Goal: Task Accomplishment & Management: Manage account settings

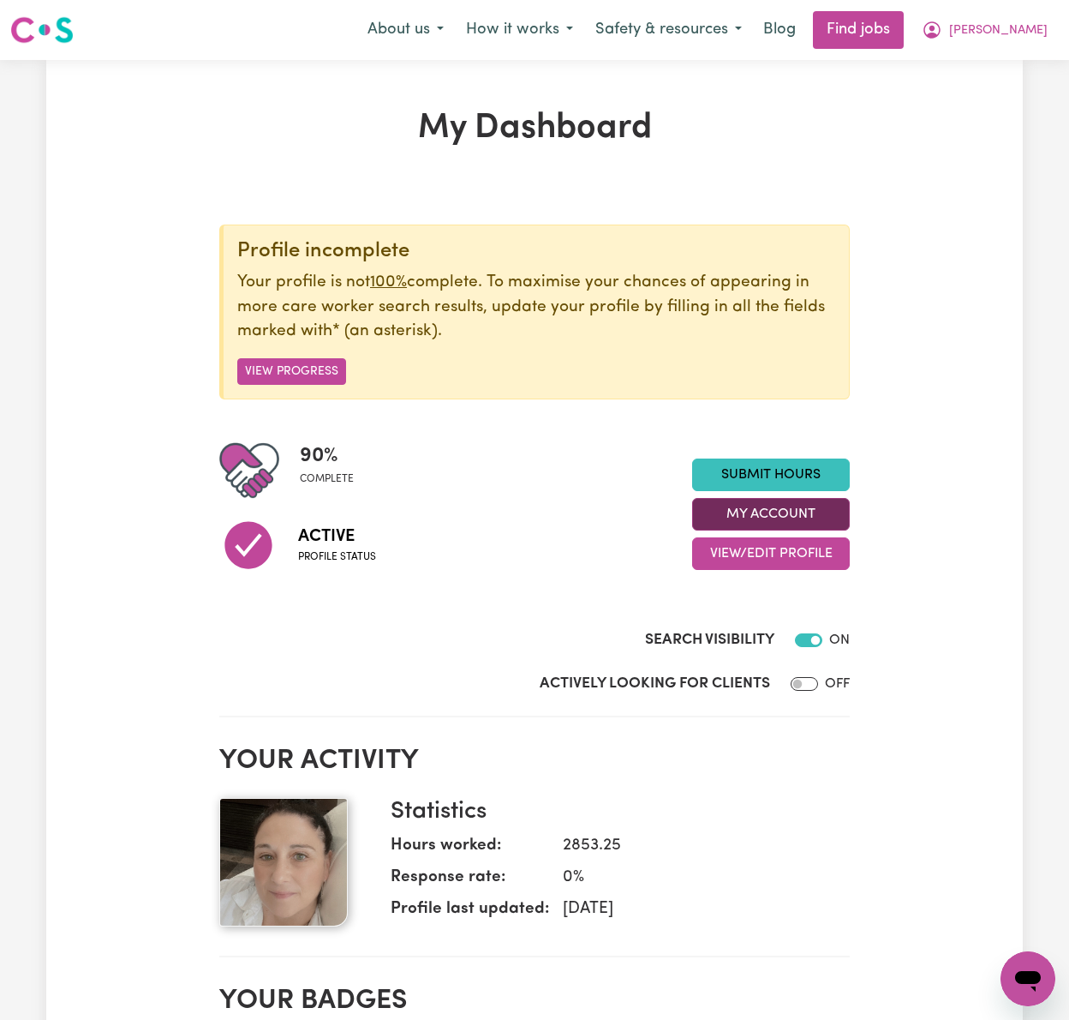
click at [837, 518] on button "My Account" at bounding box center [771, 514] width 158 height 33
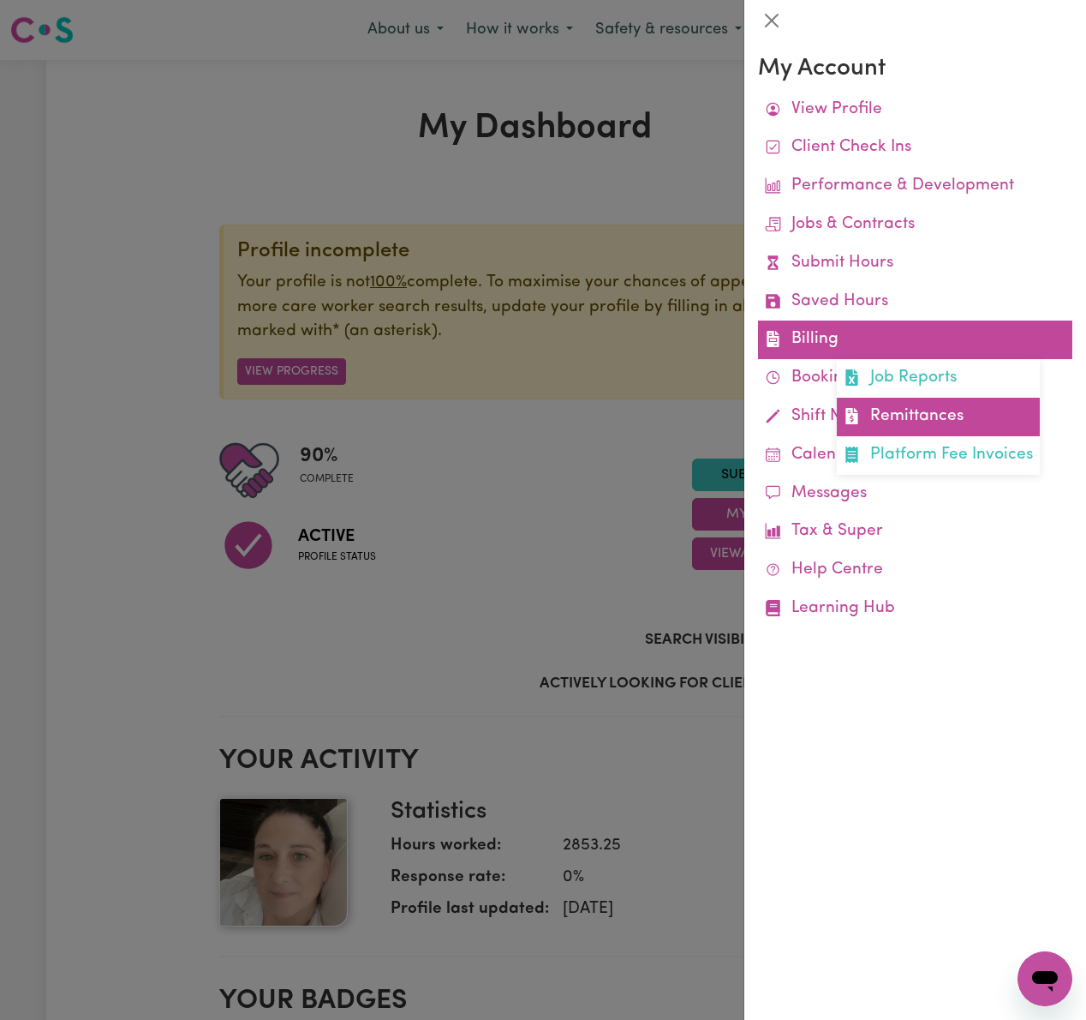
click at [943, 418] on link "Remittances" at bounding box center [938, 417] width 203 height 39
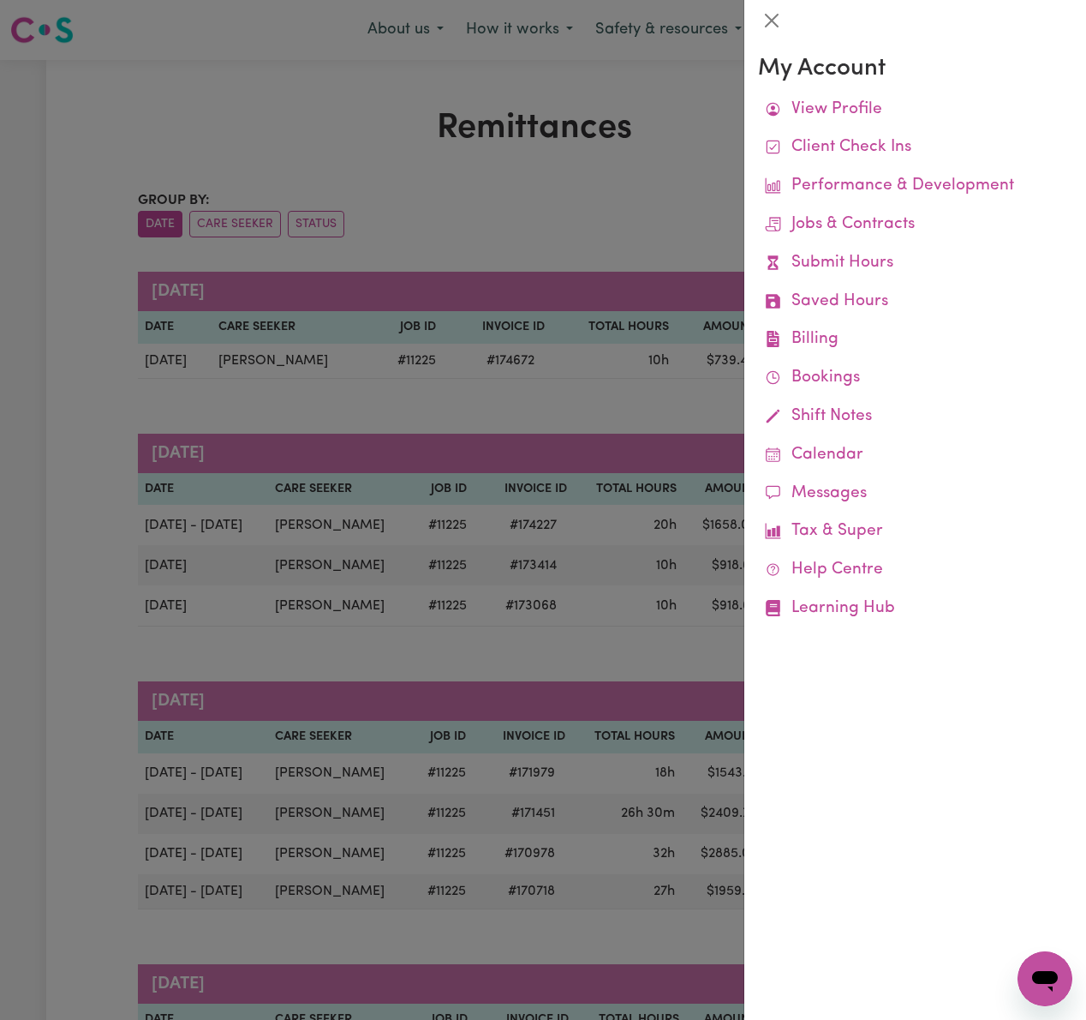
click at [567, 228] on div at bounding box center [543, 510] width 1086 height 1020
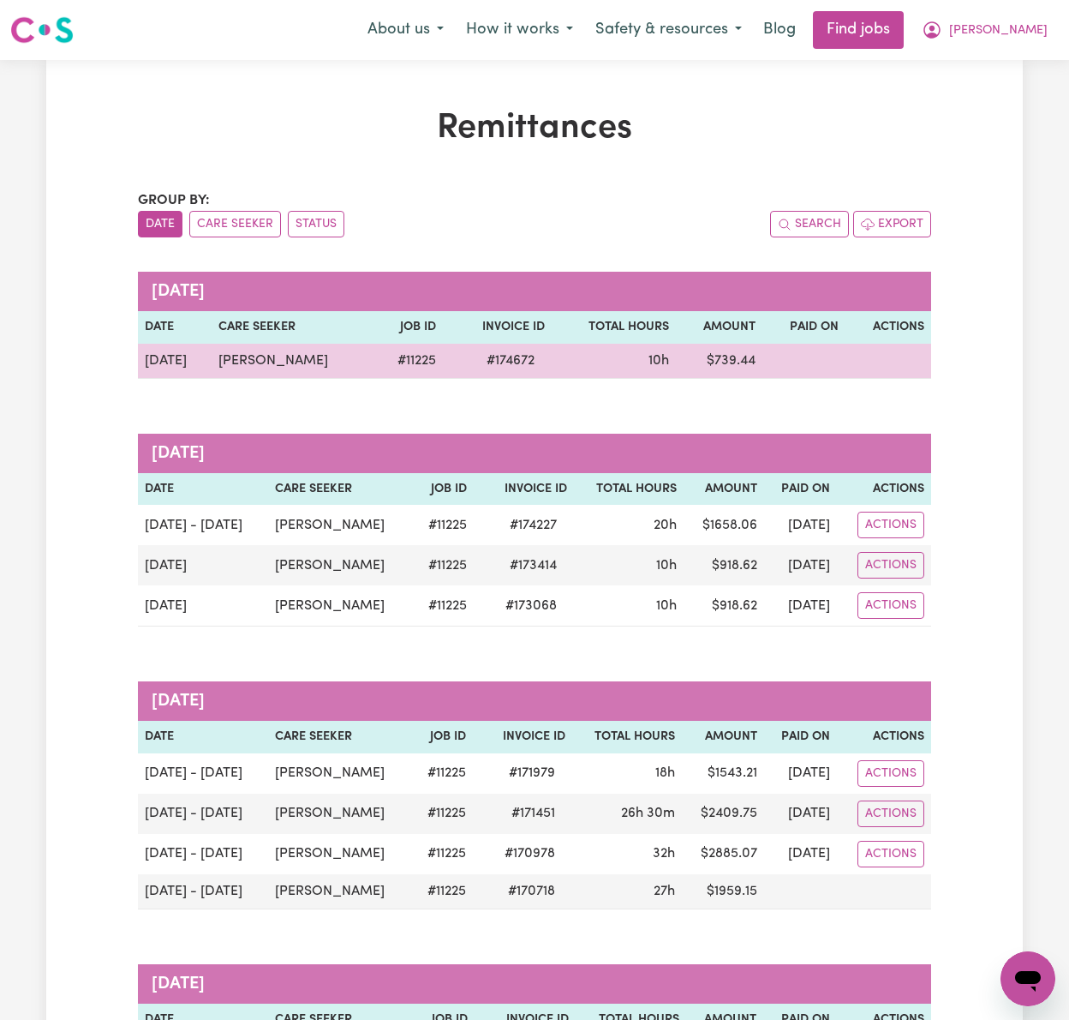
drag, startPoint x: 354, startPoint y: 353, endPoint x: 197, endPoint y: 344, distance: 157.0
click at [197, 344] on tr "[DATE] [PERSON_NAME] # 11225 # 174672 10h $ 739.44" at bounding box center [534, 361] width 793 height 35
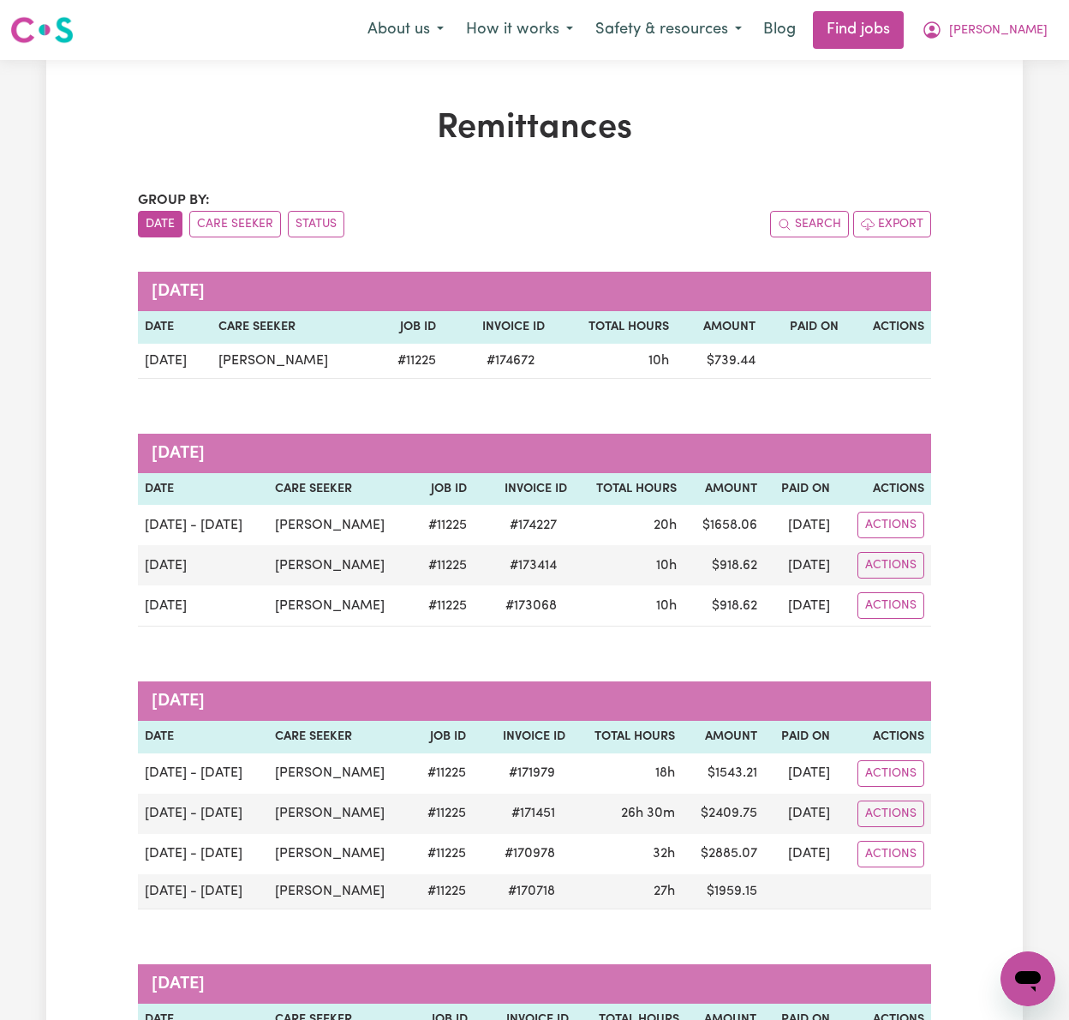
copy tr "[PERSON_NAME]"
drag, startPoint x: 1025, startPoint y: 28, endPoint x: 1025, endPoint y: 41, distance: 12.9
click at [1025, 28] on span "[PERSON_NAME]" at bounding box center [998, 30] width 99 height 19
click at [1026, 121] on link "Logout" at bounding box center [990, 131] width 135 height 33
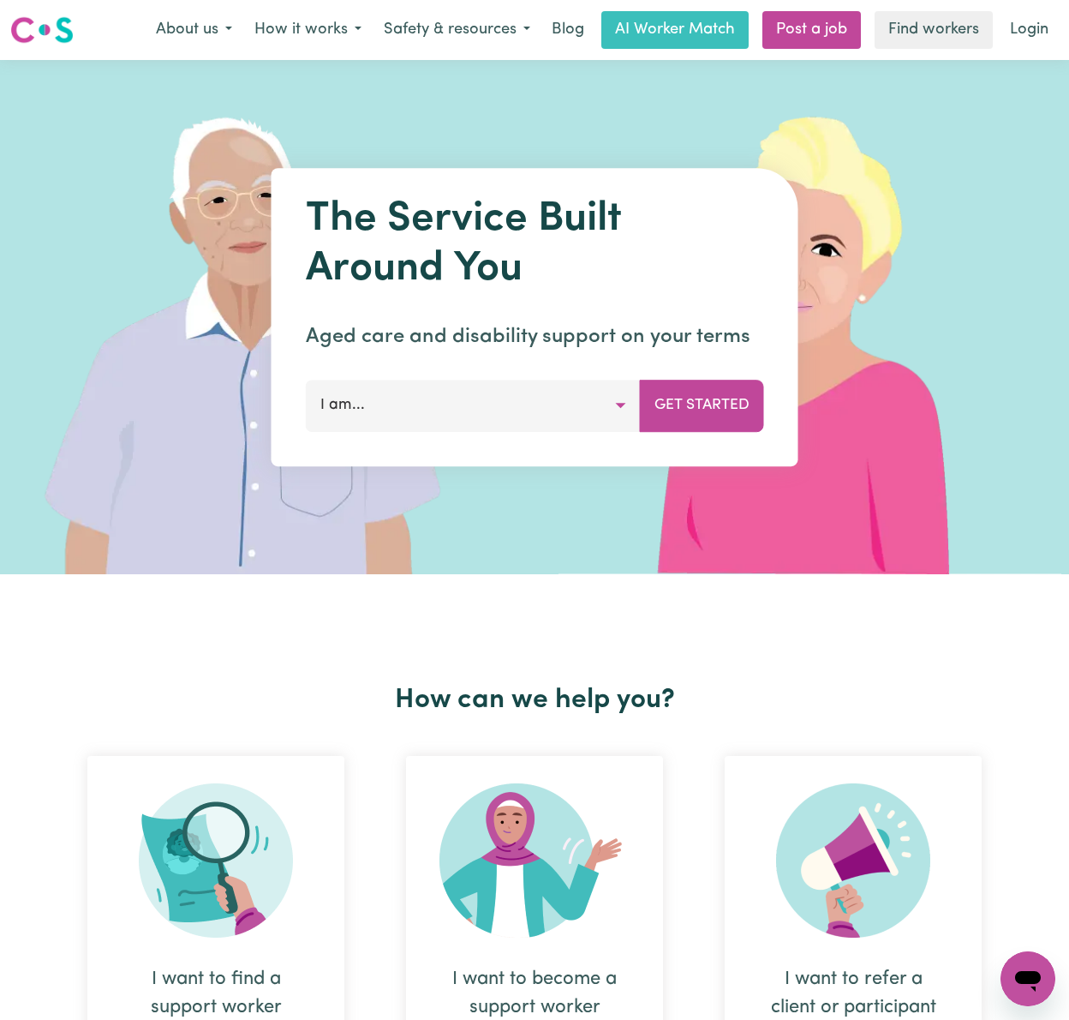
click at [1047, 3] on nav "Menu About us How it works Safety & resources Blog AI Worker Match Post a job F…" at bounding box center [534, 30] width 1069 height 60
click at [1039, 28] on link "Login" at bounding box center [1029, 30] width 59 height 38
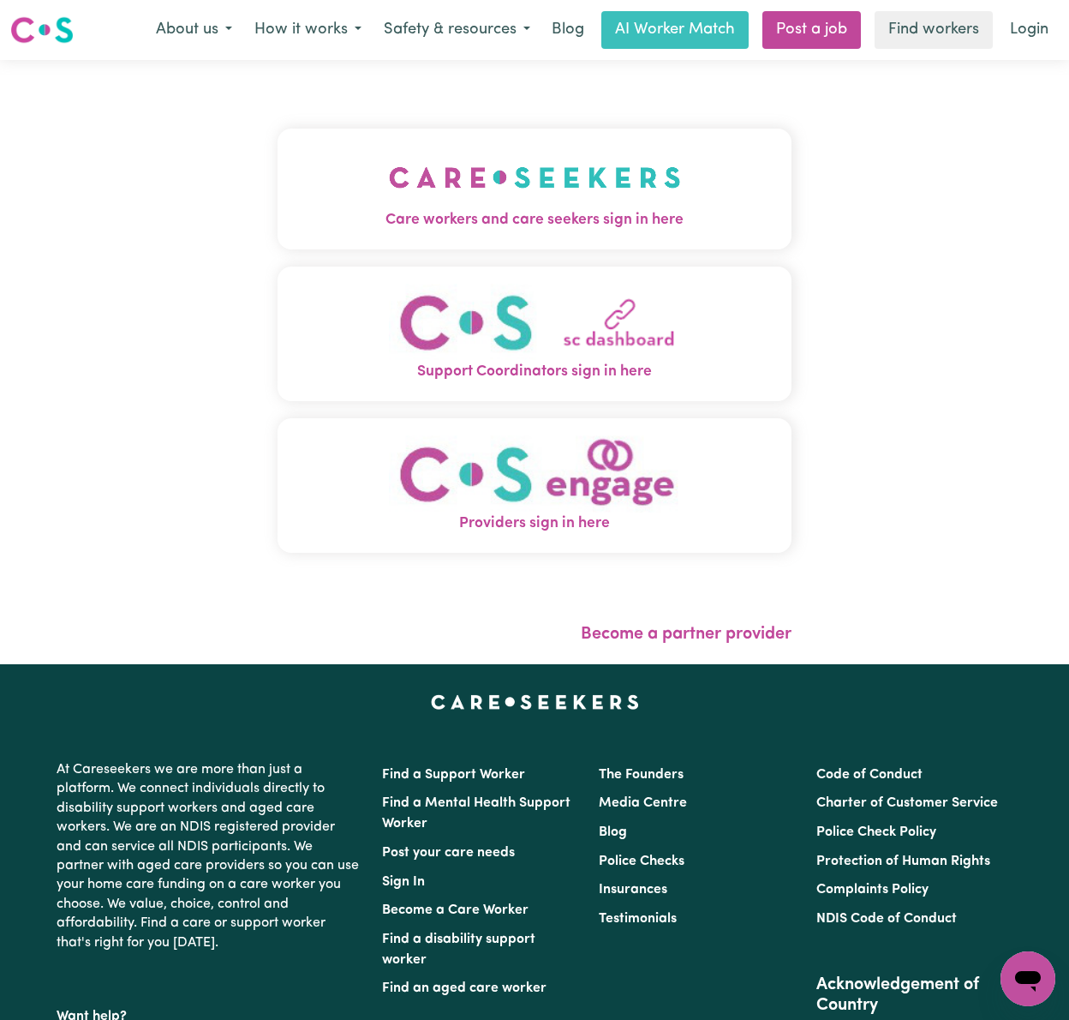
click at [285, 221] on span "Care workers and care seekers sign in here" at bounding box center [535, 220] width 514 height 22
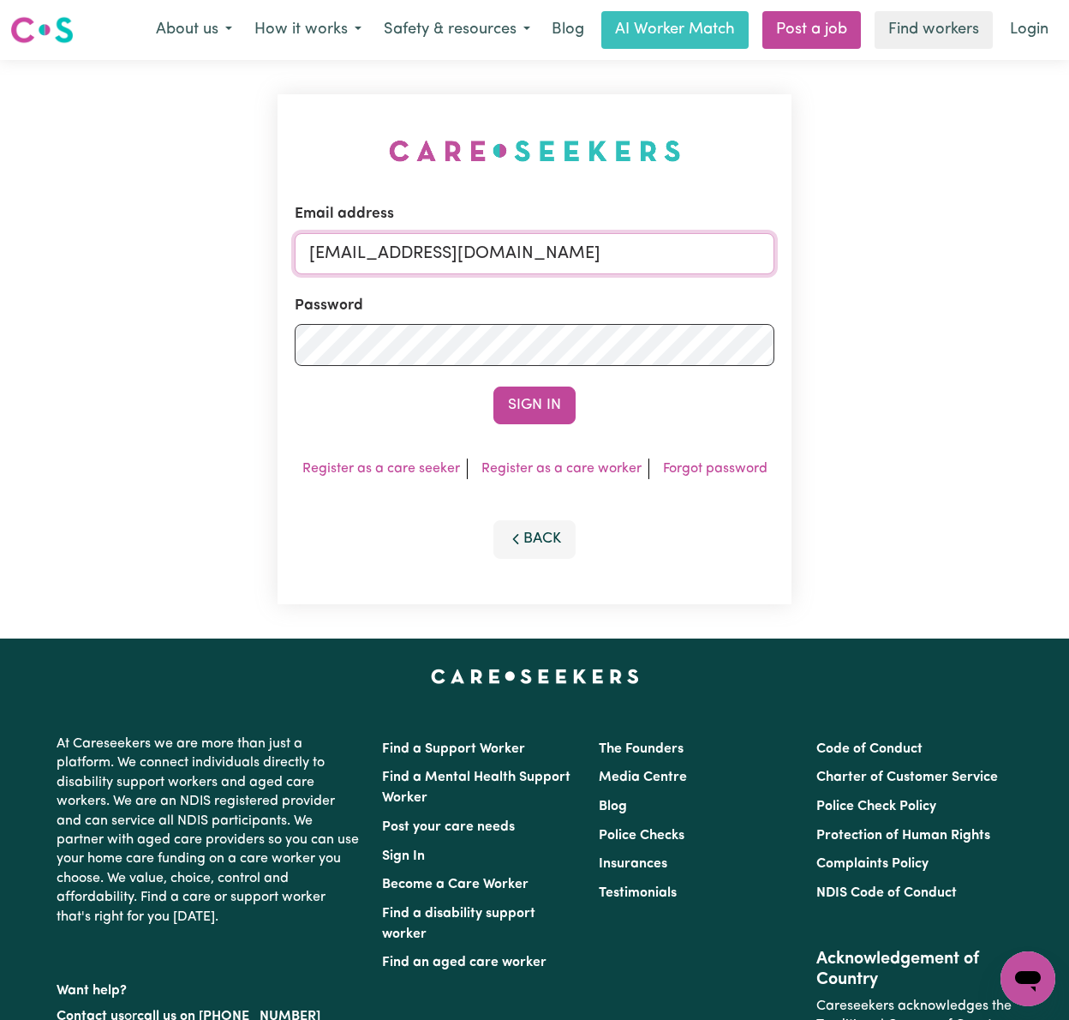
drag, startPoint x: 353, startPoint y: 250, endPoint x: 372, endPoint y: 255, distance: 19.5
click at [356, 251] on input "[EMAIL_ADDRESS][DOMAIN_NAME]" at bounding box center [535, 253] width 480 height 41
drag, startPoint x: 401, startPoint y: 248, endPoint x: 953, endPoint y: 258, distance: 551.9
click at [953, 258] on div "Email address [EMAIL_ADDRESS][DOMAIN_NAME] Password Sign In Register as a care …" at bounding box center [534, 349] width 1069 height 578
type input "[EMAIL_ADDRESS][PERSON_NAME][DOMAIN_NAME]"
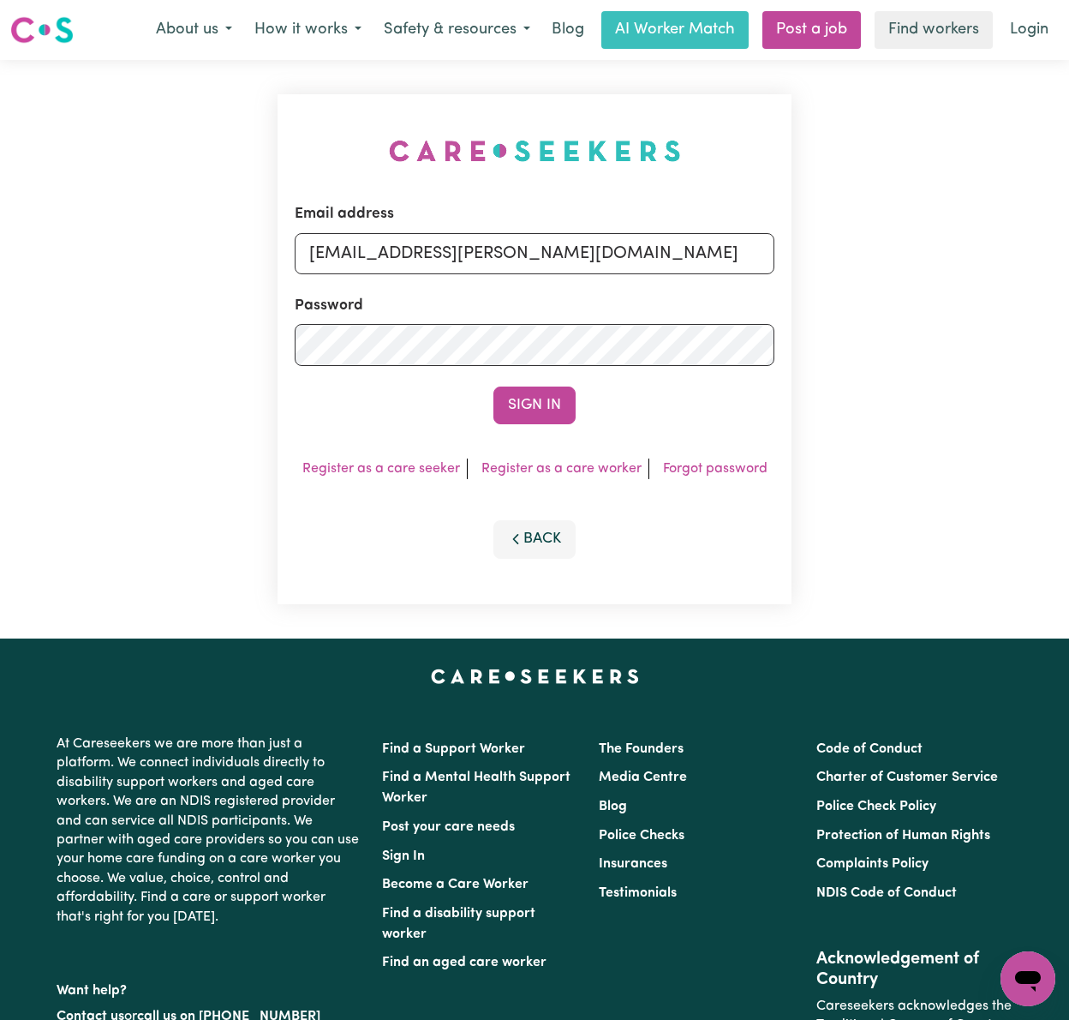
click at [494, 386] on button "Sign In" at bounding box center [535, 405] width 82 height 38
